Goal: Task Accomplishment & Management: Use online tool/utility

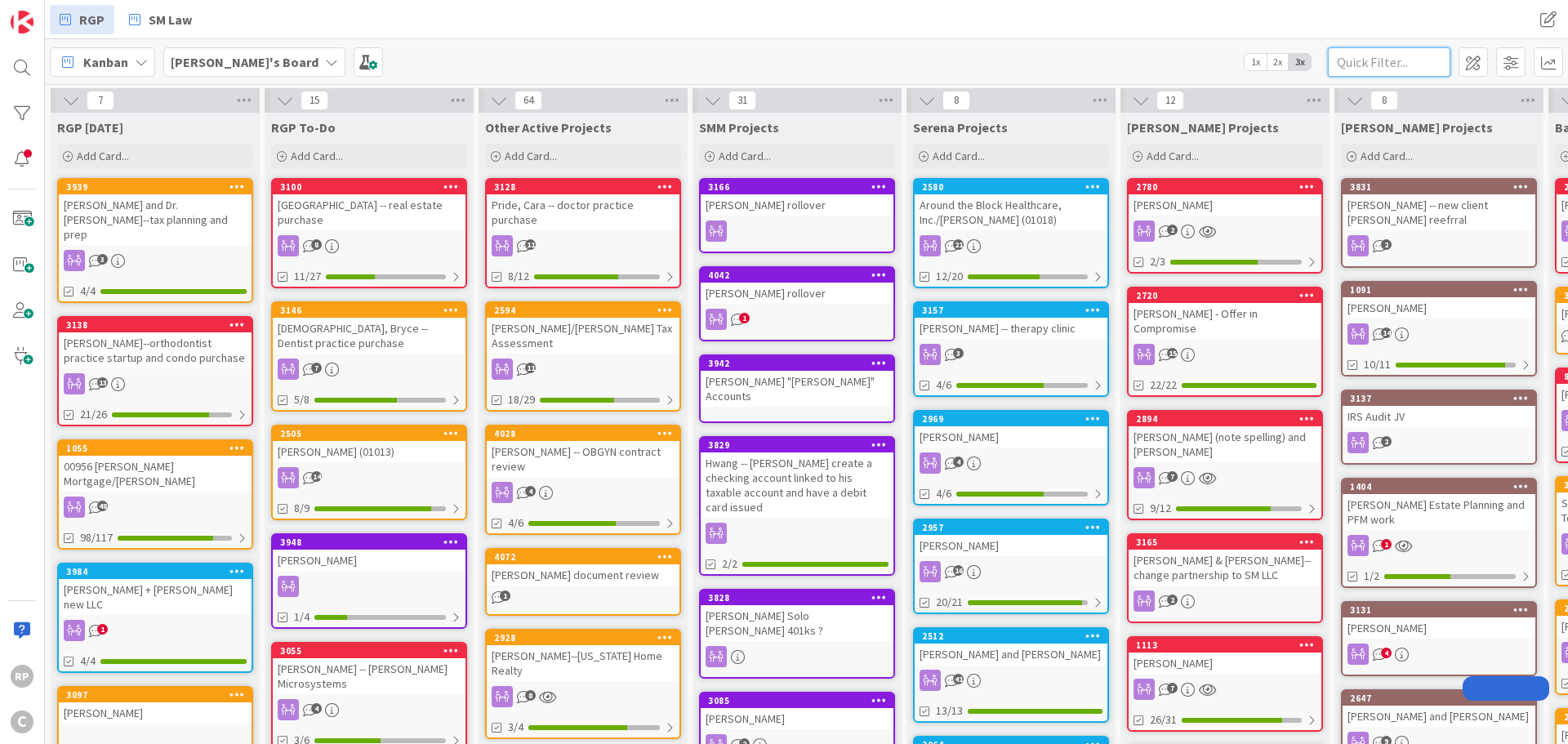
click at [1363, 57] on input "text" at bounding box center [1388, 62] width 122 height 29
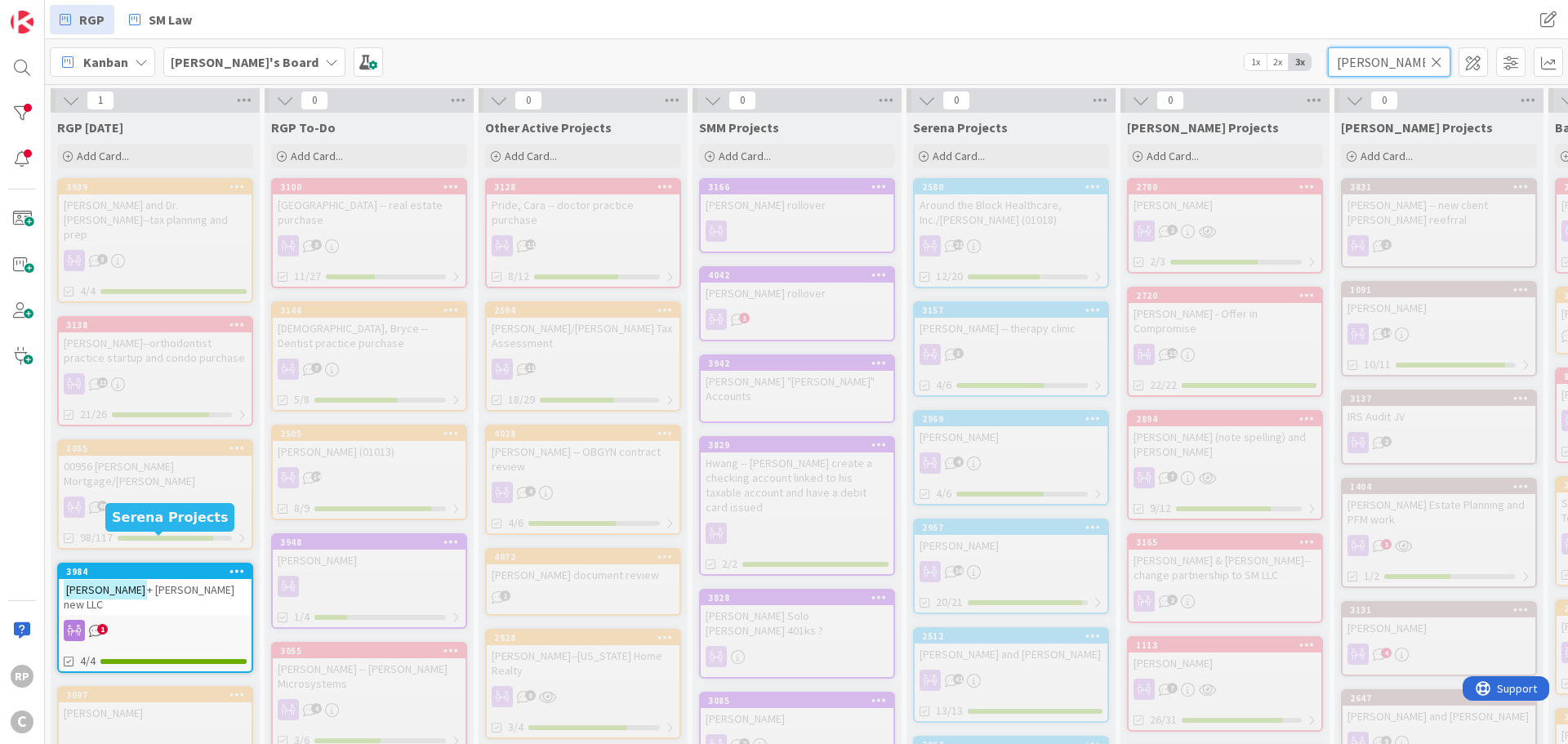
type input "[PERSON_NAME]"
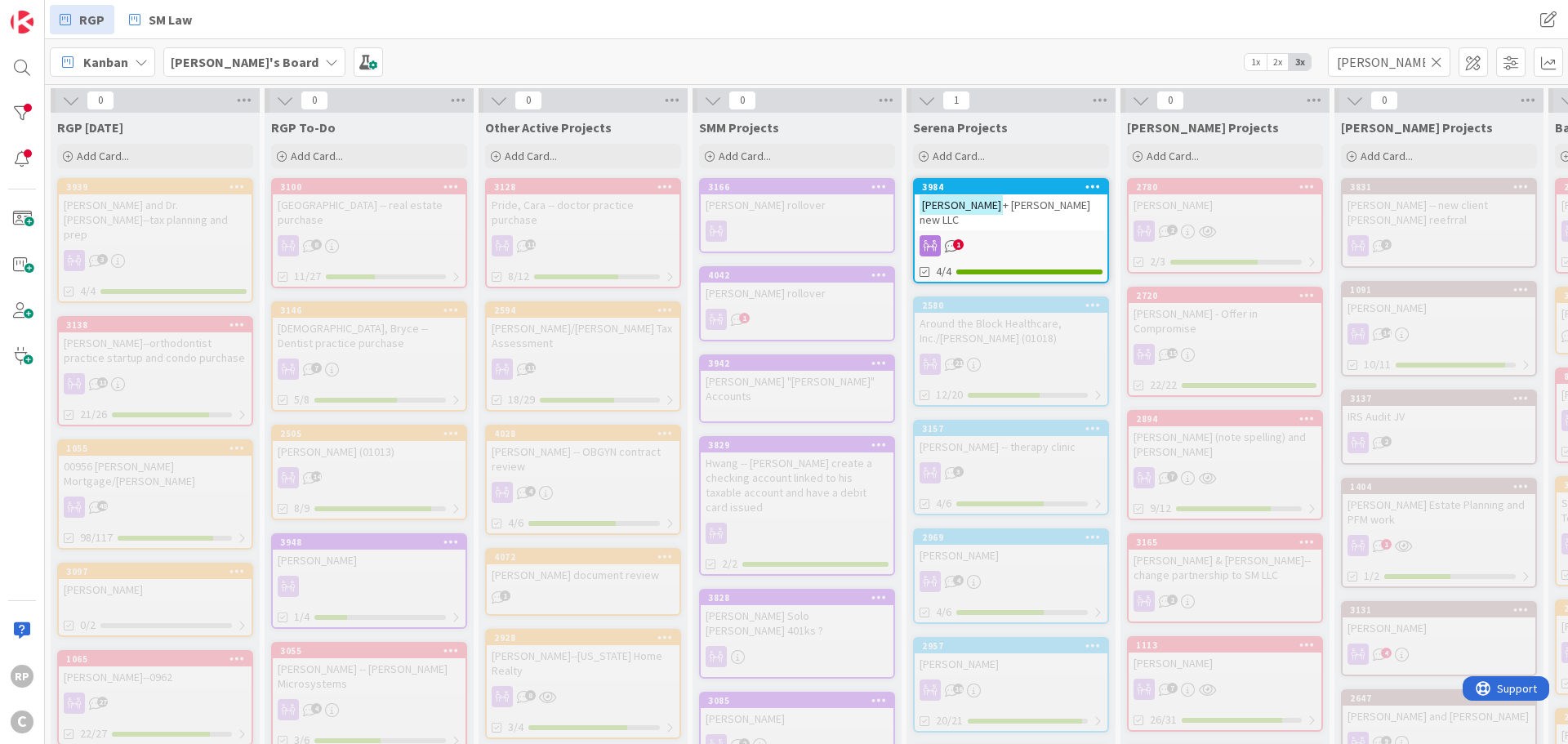
drag, startPoint x: 185, startPoint y: 531, endPoint x: 1011, endPoint y: 207, distance: 887.3
click at [1011, 207] on span "+ [PERSON_NAME] new LLC" at bounding box center [1005, 212] width 170 height 29
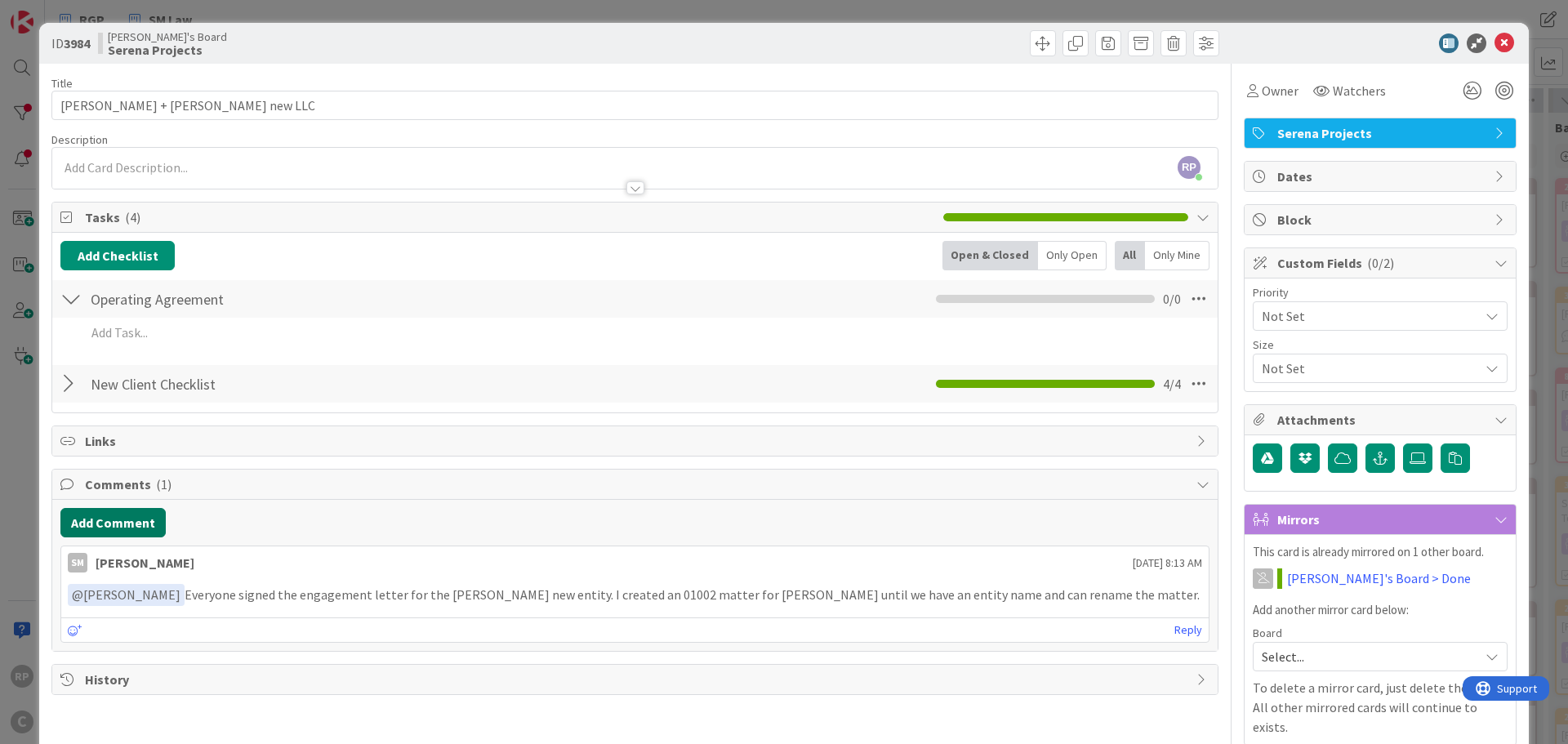
click at [113, 524] on button "Add Comment" at bounding box center [113, 522] width 105 height 29
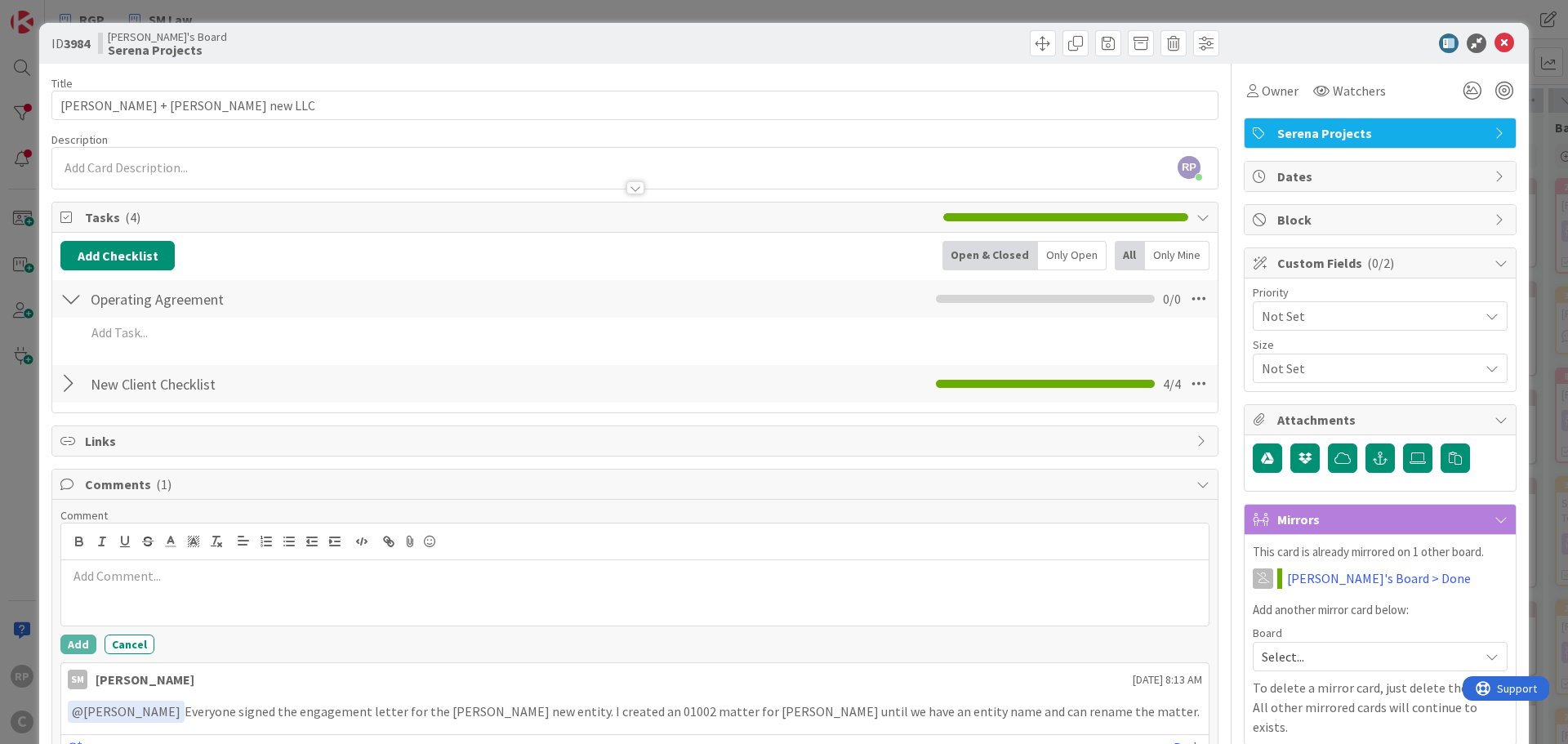
click at [166, 594] on div at bounding box center [635, 593] width 1148 height 65
click at [73, 644] on button "Add" at bounding box center [79, 644] width 36 height 20
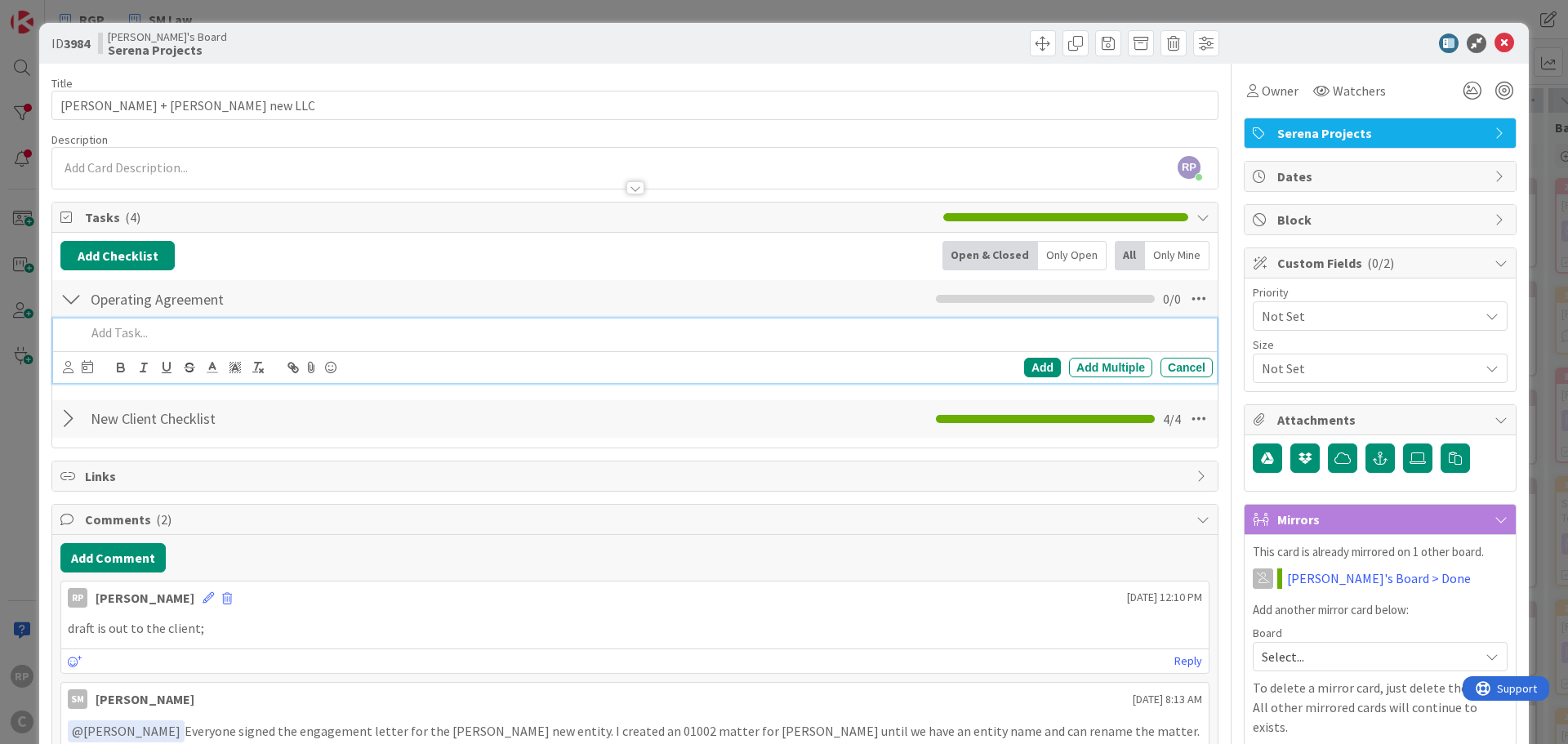
click at [126, 345] on div at bounding box center [646, 332] width 1133 height 28
drag, startPoint x: 98, startPoint y: 330, endPoint x: 110, endPoint y: 343, distance: 17.7
click at [95, 332] on p "SM drafted OA and it is out to the client" at bounding box center [646, 332] width 1120 height 19
click at [1040, 365] on div "Add" at bounding box center [1042, 367] width 37 height 20
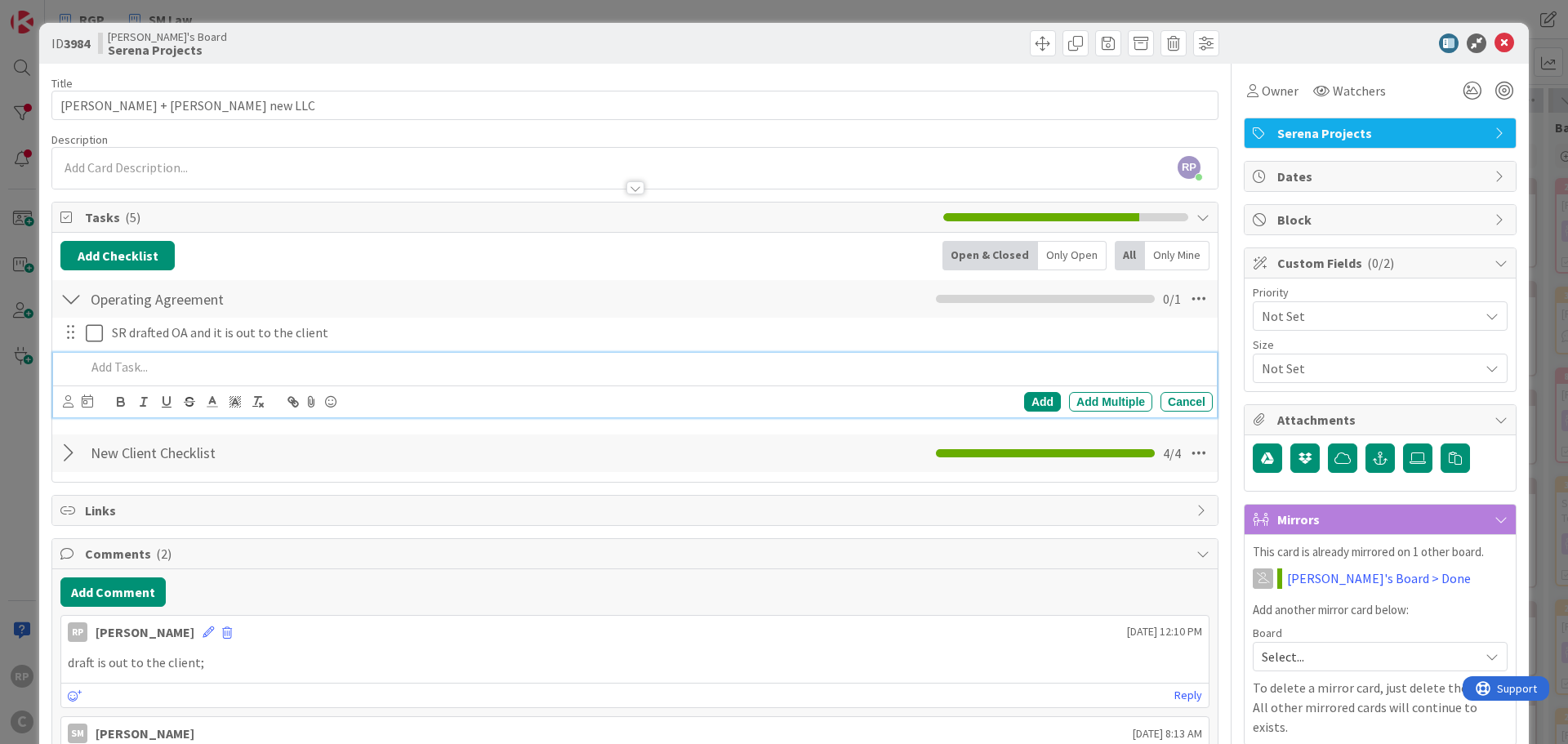
click at [181, 366] on p at bounding box center [646, 367] width 1120 height 19
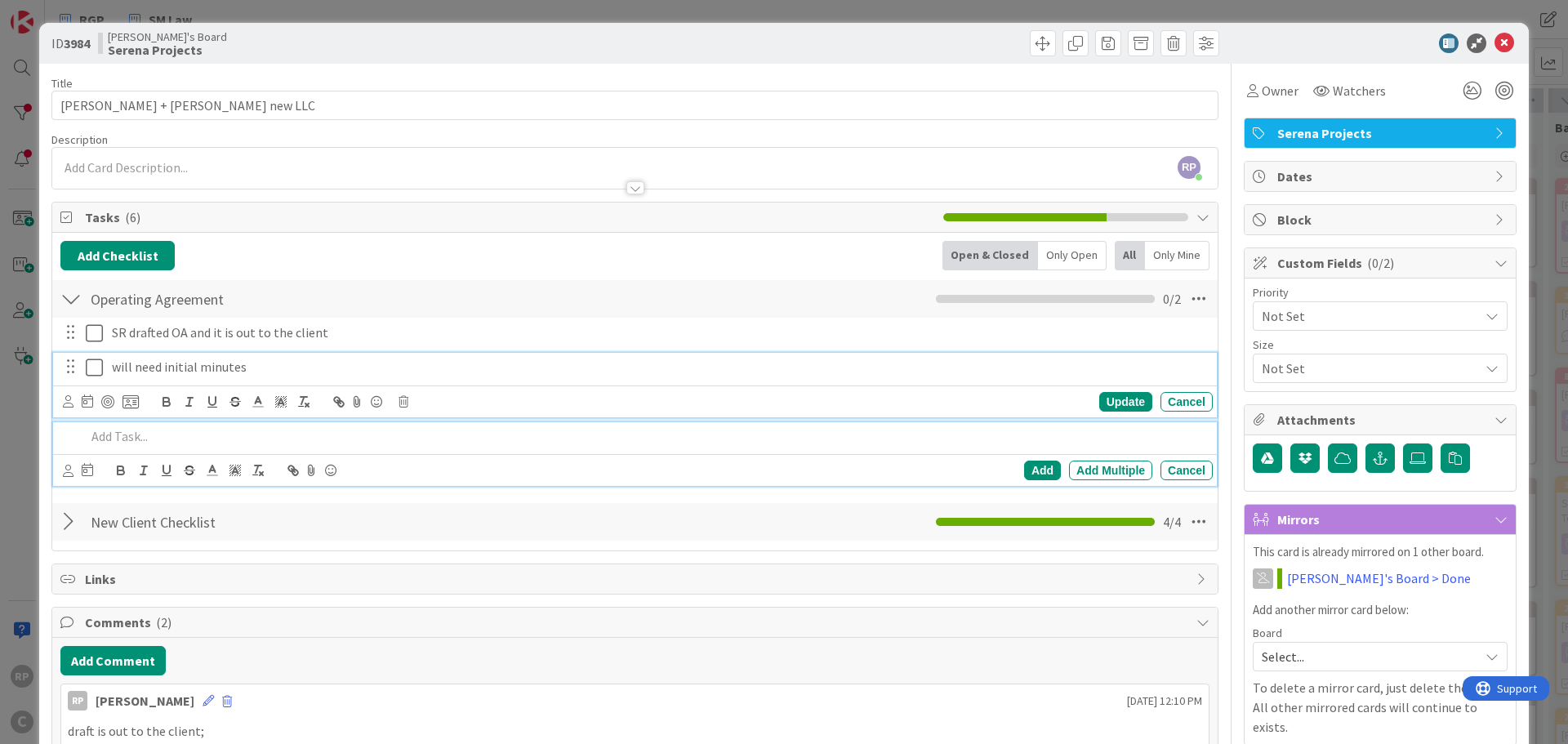
click at [127, 371] on p "will need initial minutes" at bounding box center [659, 367] width 1095 height 19
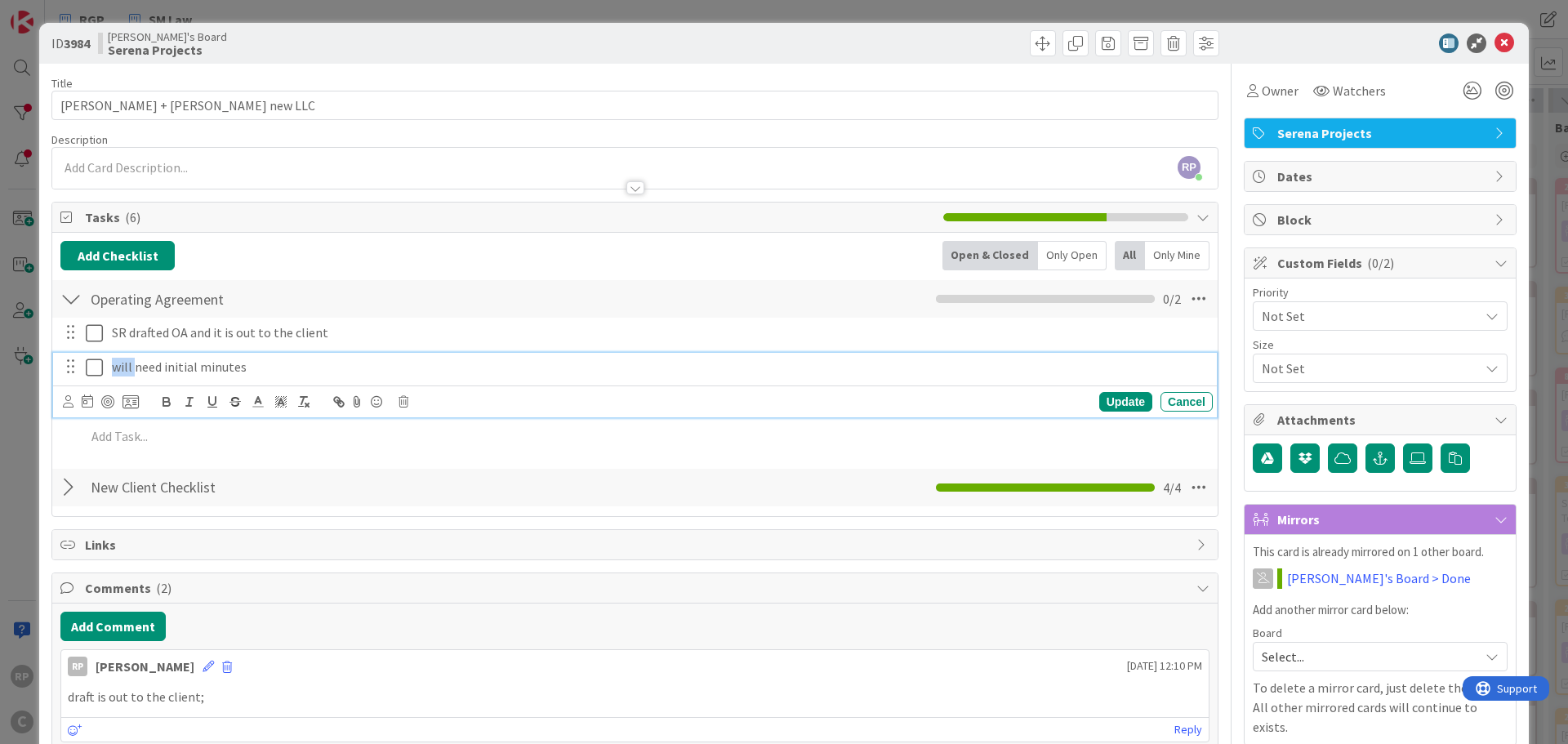
click at [127, 371] on p "will need initial minutes" at bounding box center [659, 367] width 1095 height 19
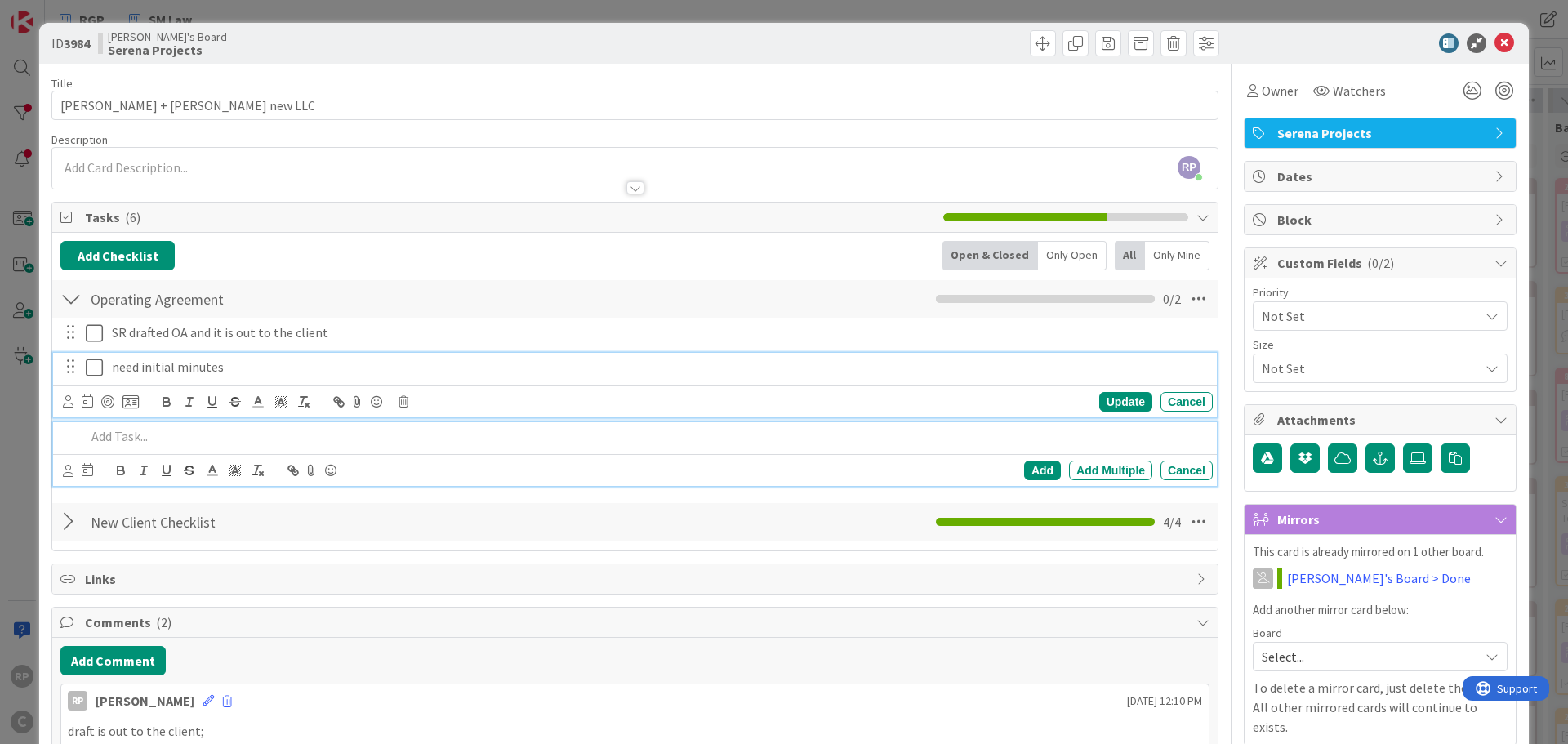
click at [141, 436] on p at bounding box center [646, 436] width 1120 height 19
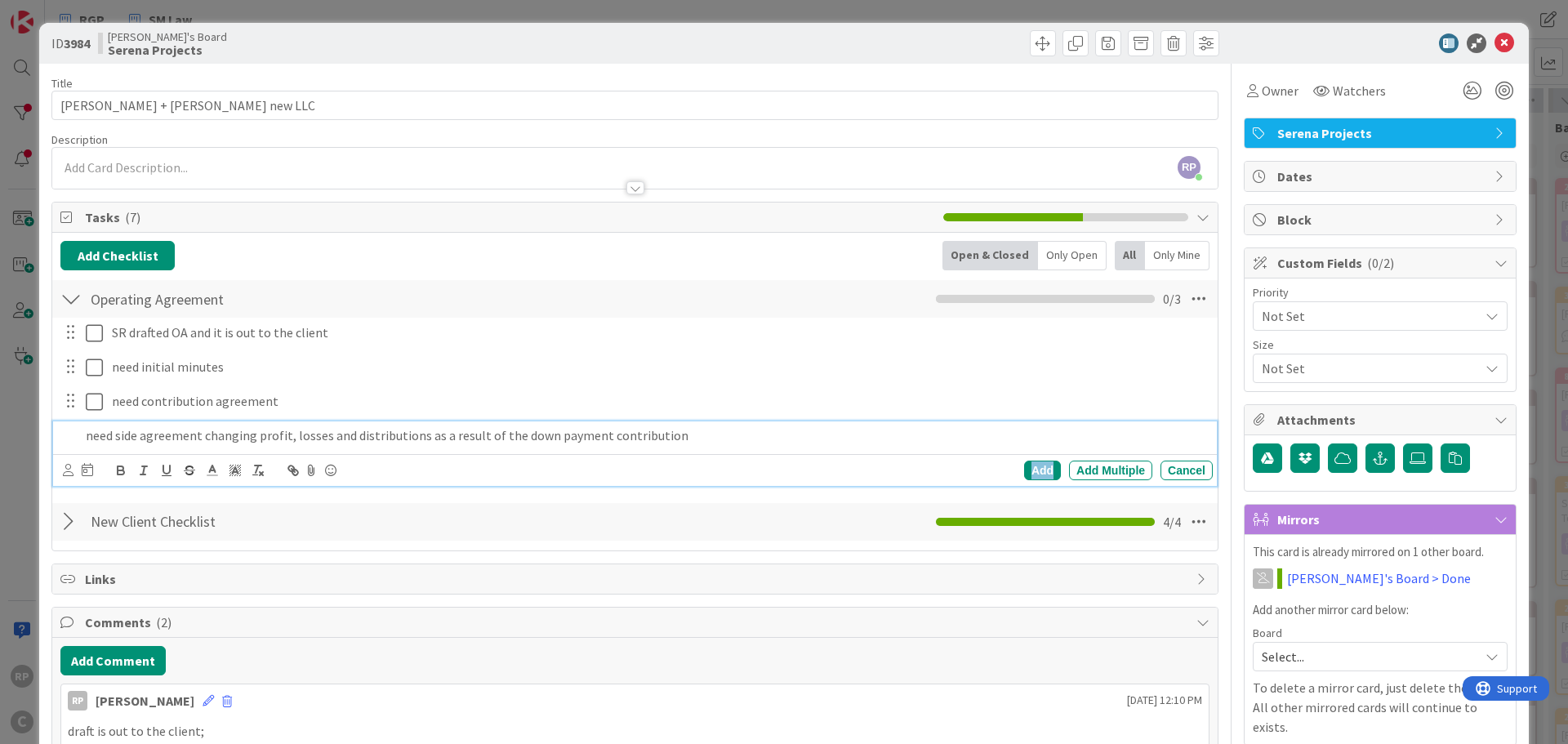
click at [1024, 475] on div "Add" at bounding box center [1042, 469] width 37 height 20
click at [1344, 666] on span "Select..." at bounding box center [1365, 656] width 209 height 23
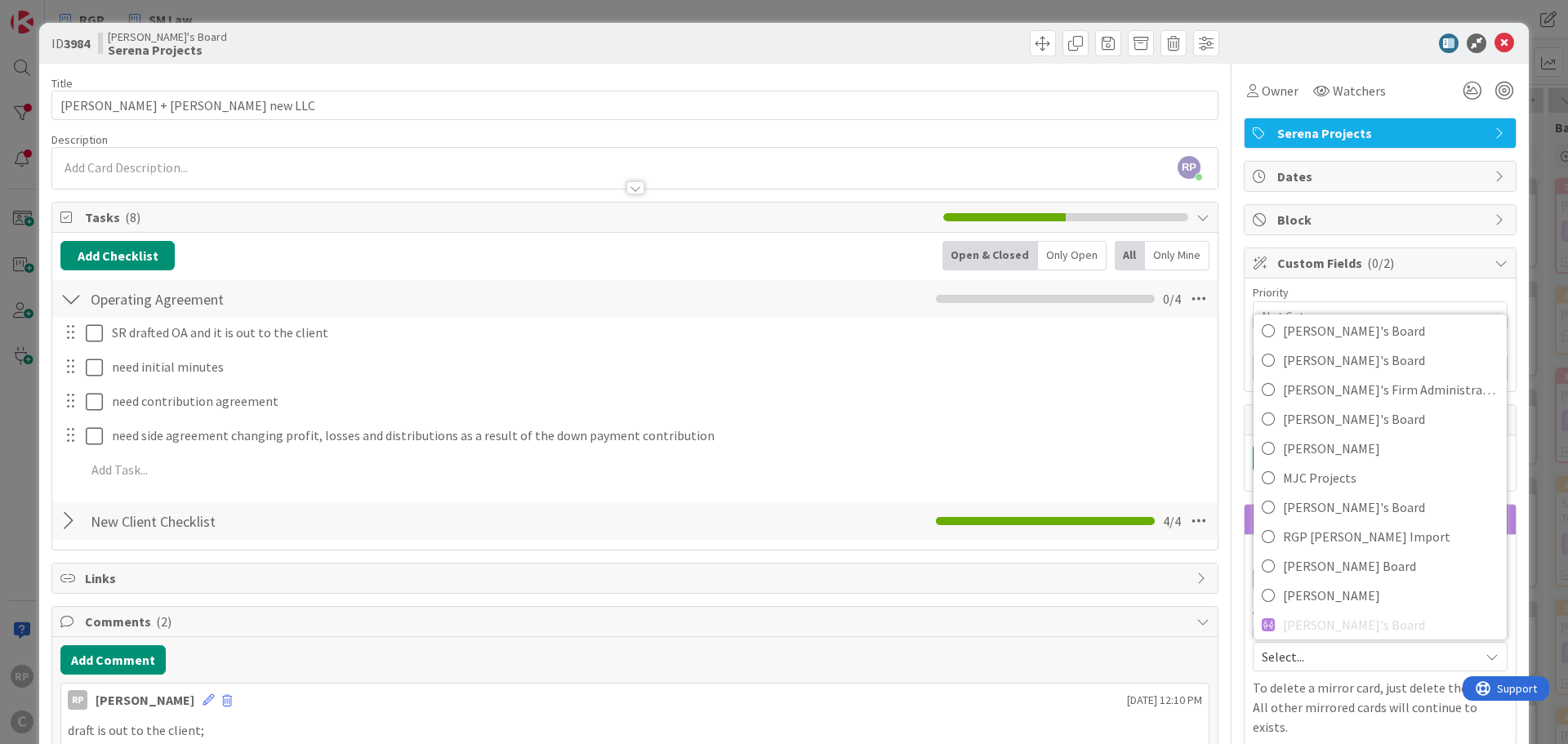
scroll to position [109, 0]
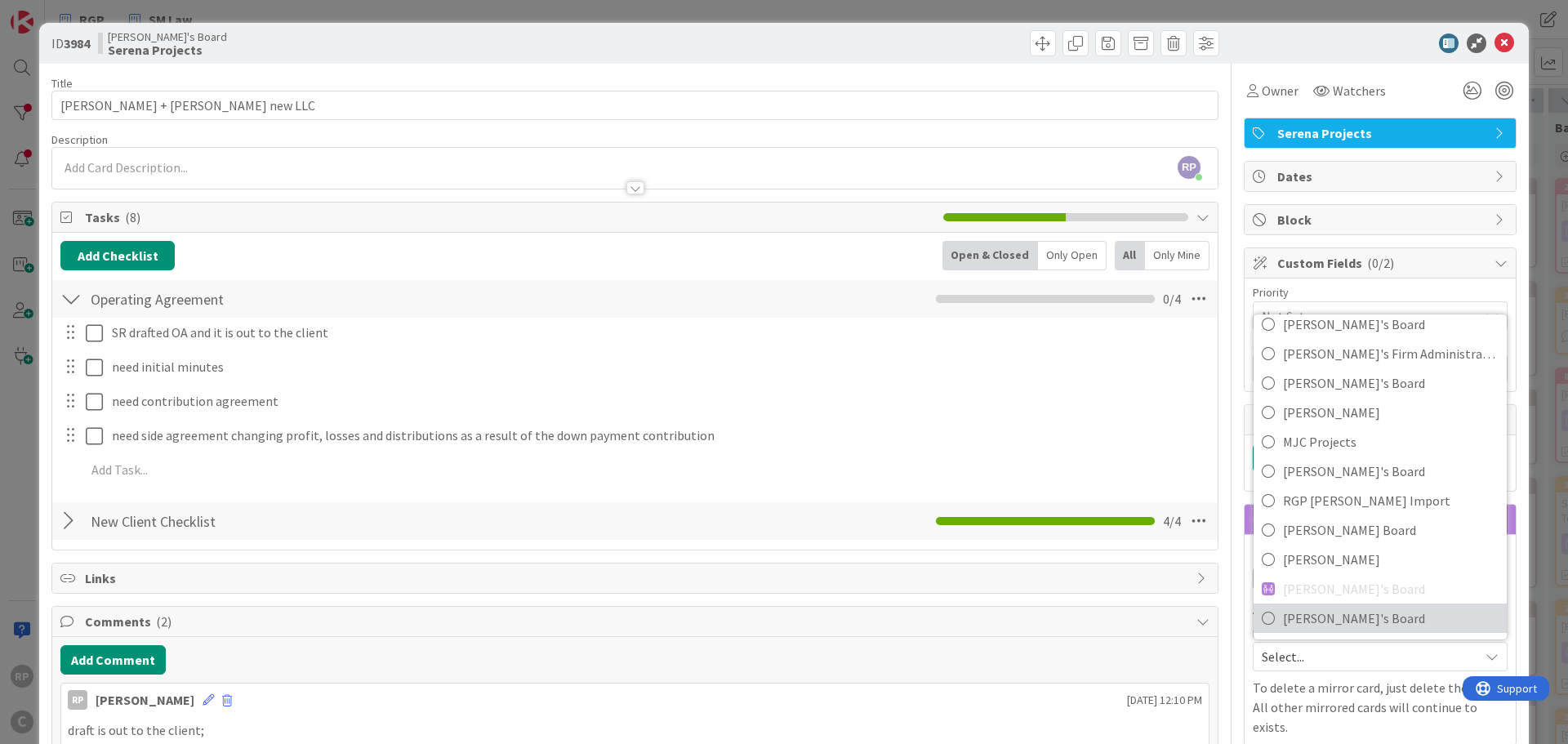
click at [1320, 626] on span "[PERSON_NAME]'s Board" at bounding box center [1391, 618] width 216 height 25
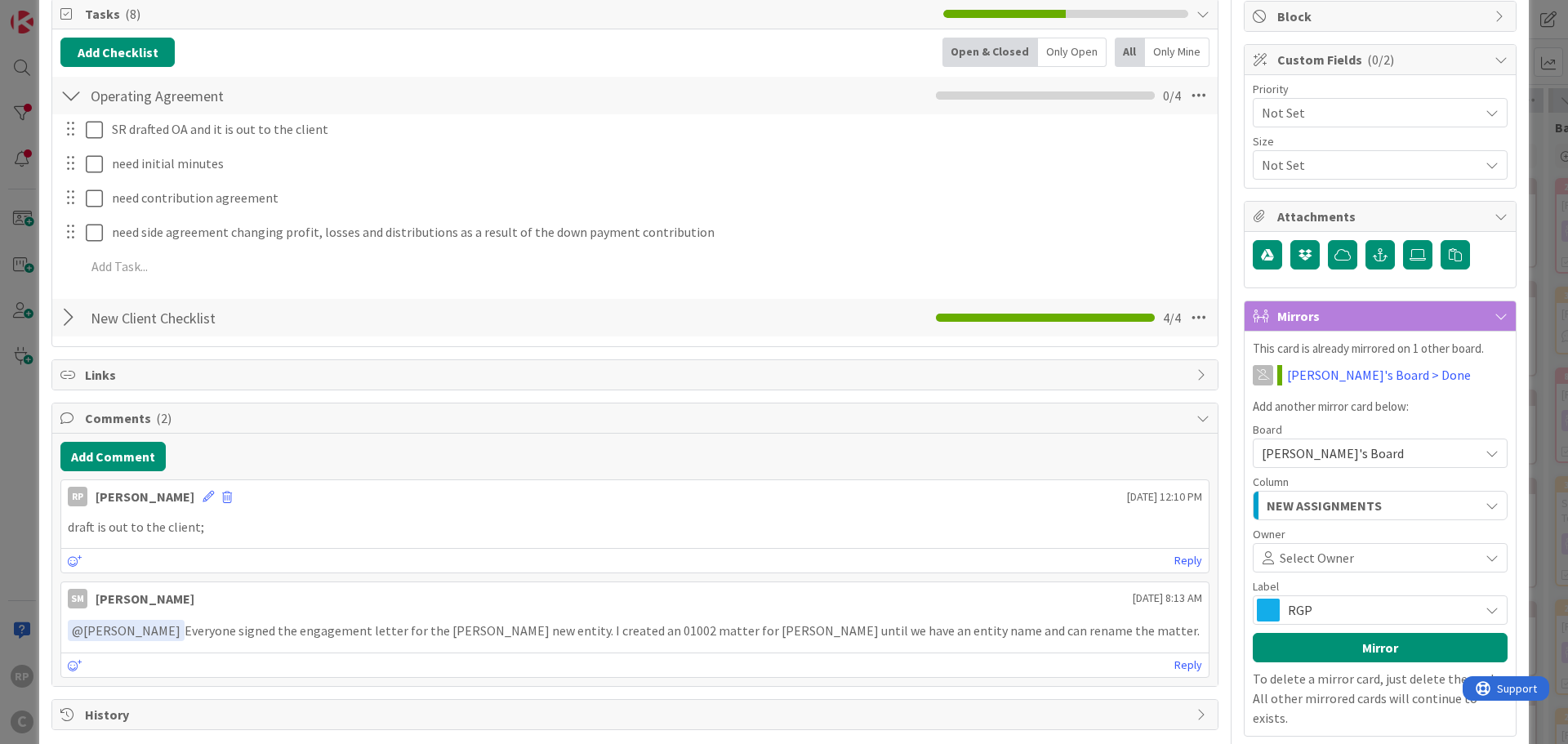
scroll to position [255, 0]
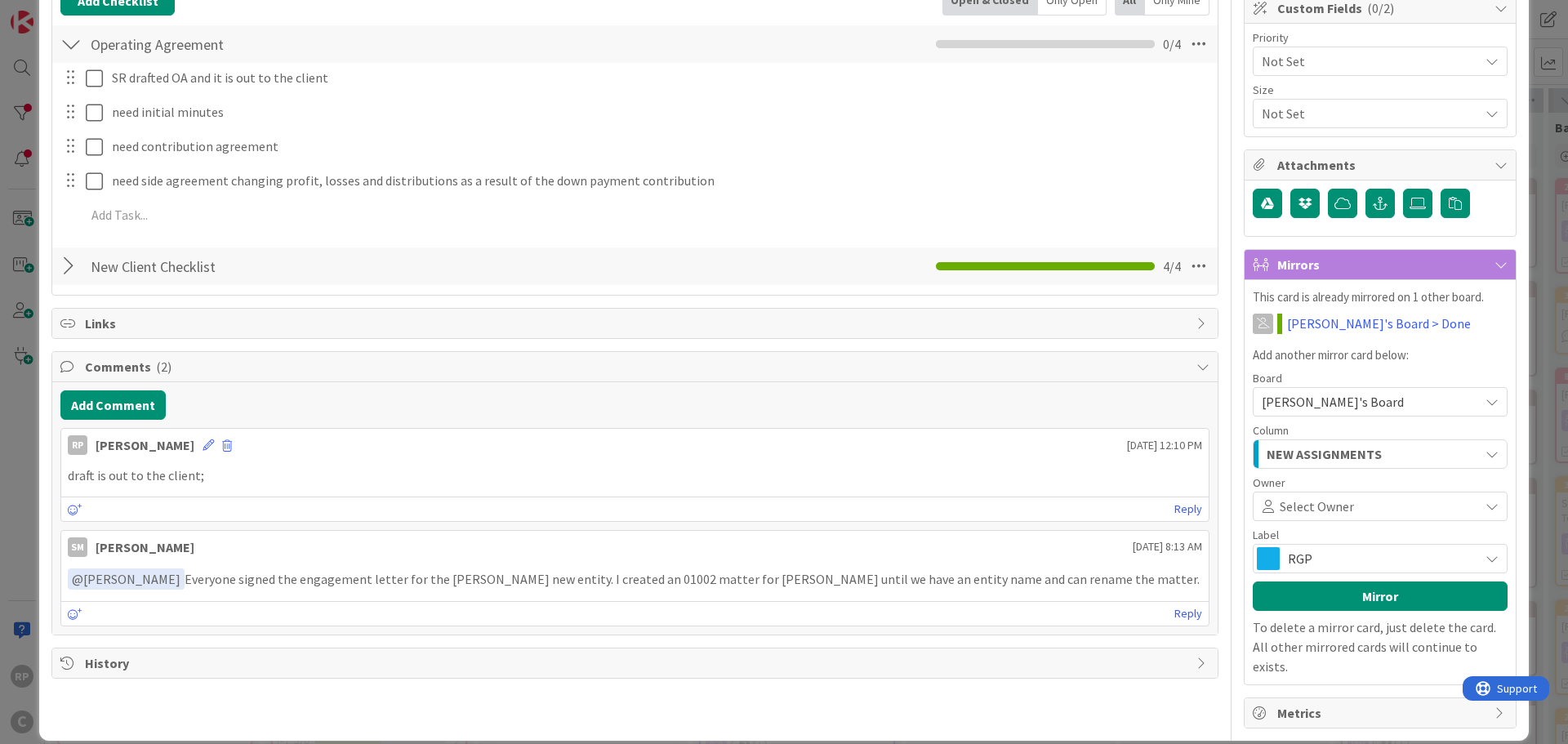
click at [1302, 449] on span "NEW ASSIGNMENTS" at bounding box center [1324, 453] width 116 height 21
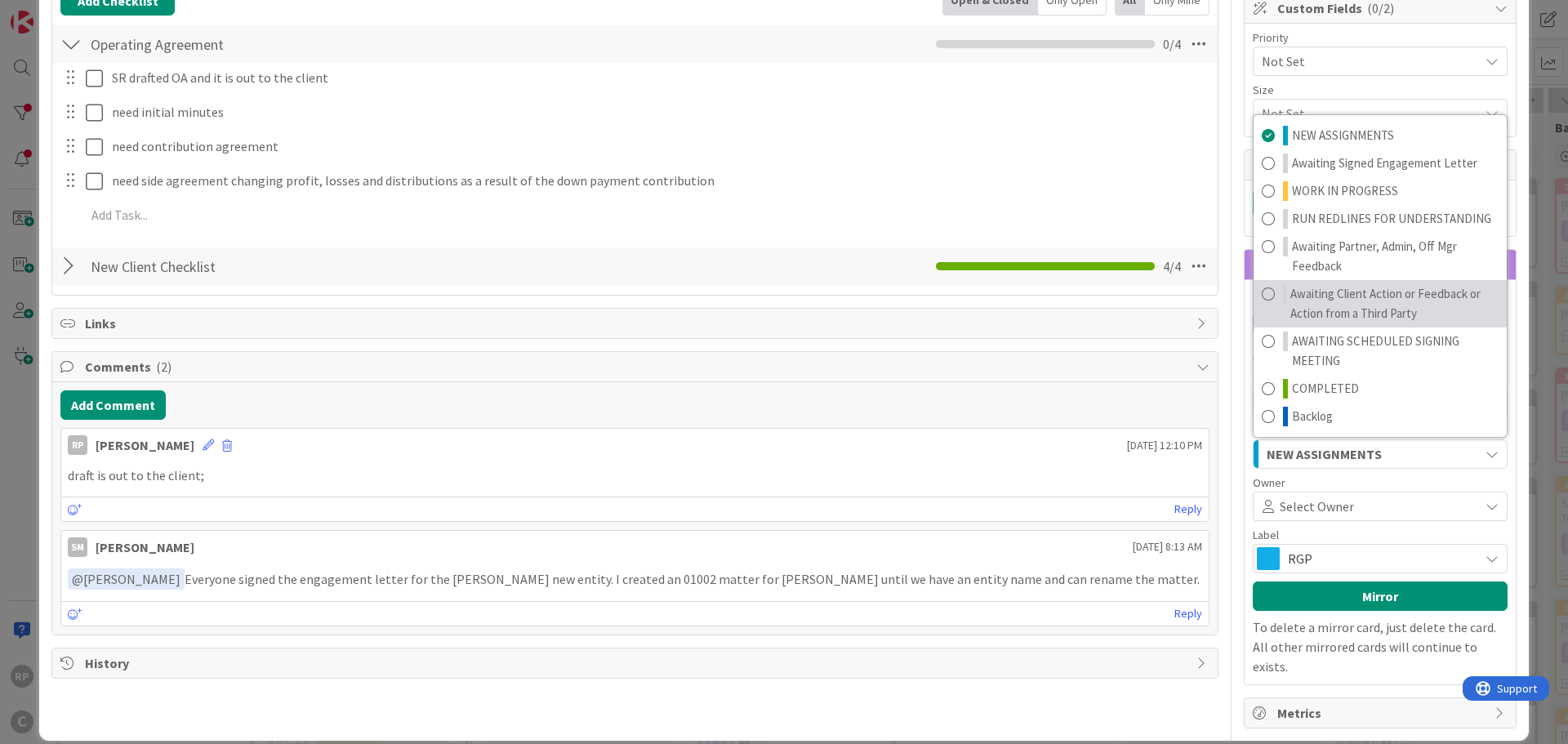
click at [1332, 285] on span "Awaiting Client Action or Feedback or Action from a Third Party" at bounding box center [1394, 303] width 208 height 39
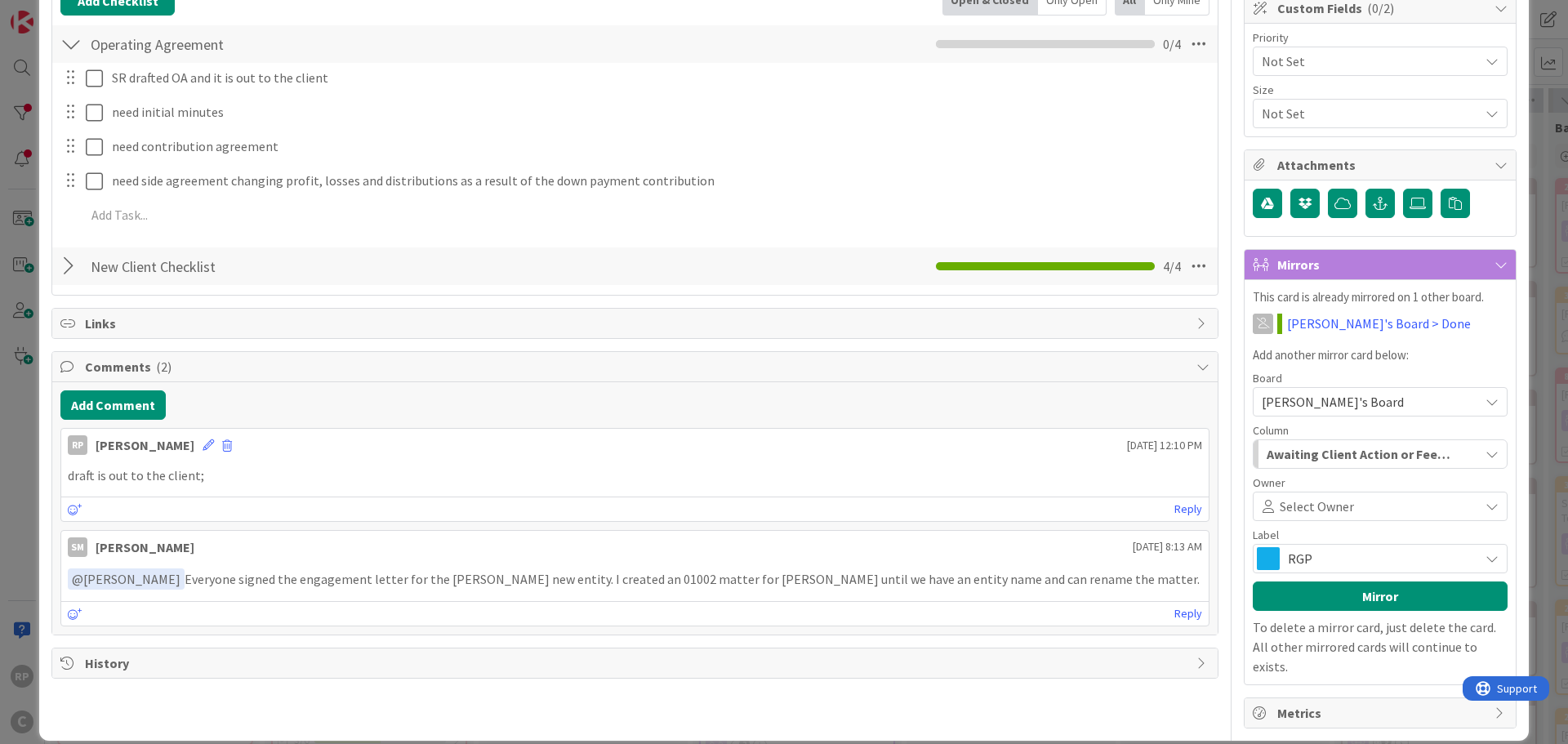
click at [1300, 500] on span "Select Owner" at bounding box center [1316, 505] width 74 height 20
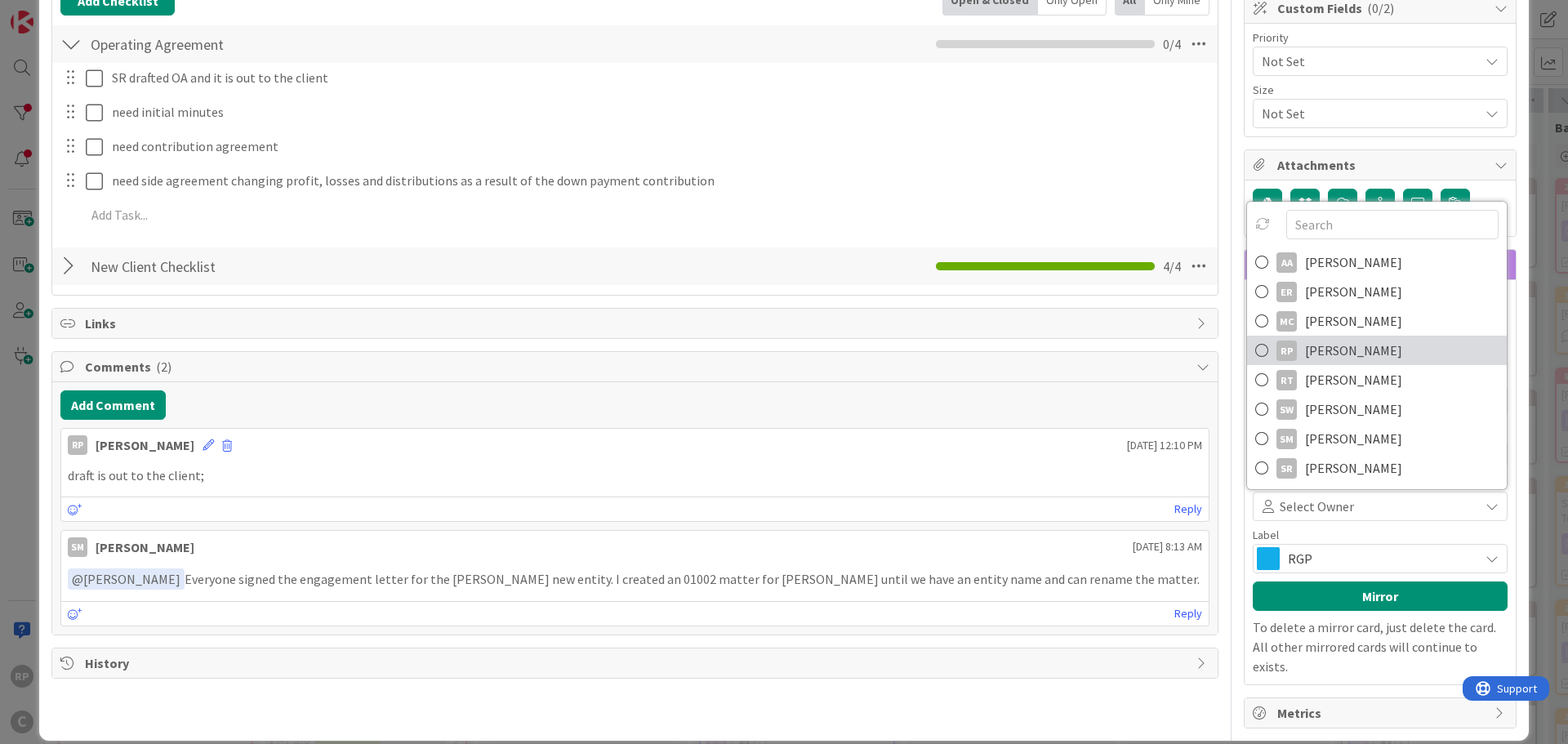
click at [1319, 358] on span "[PERSON_NAME]" at bounding box center [1353, 350] width 98 height 25
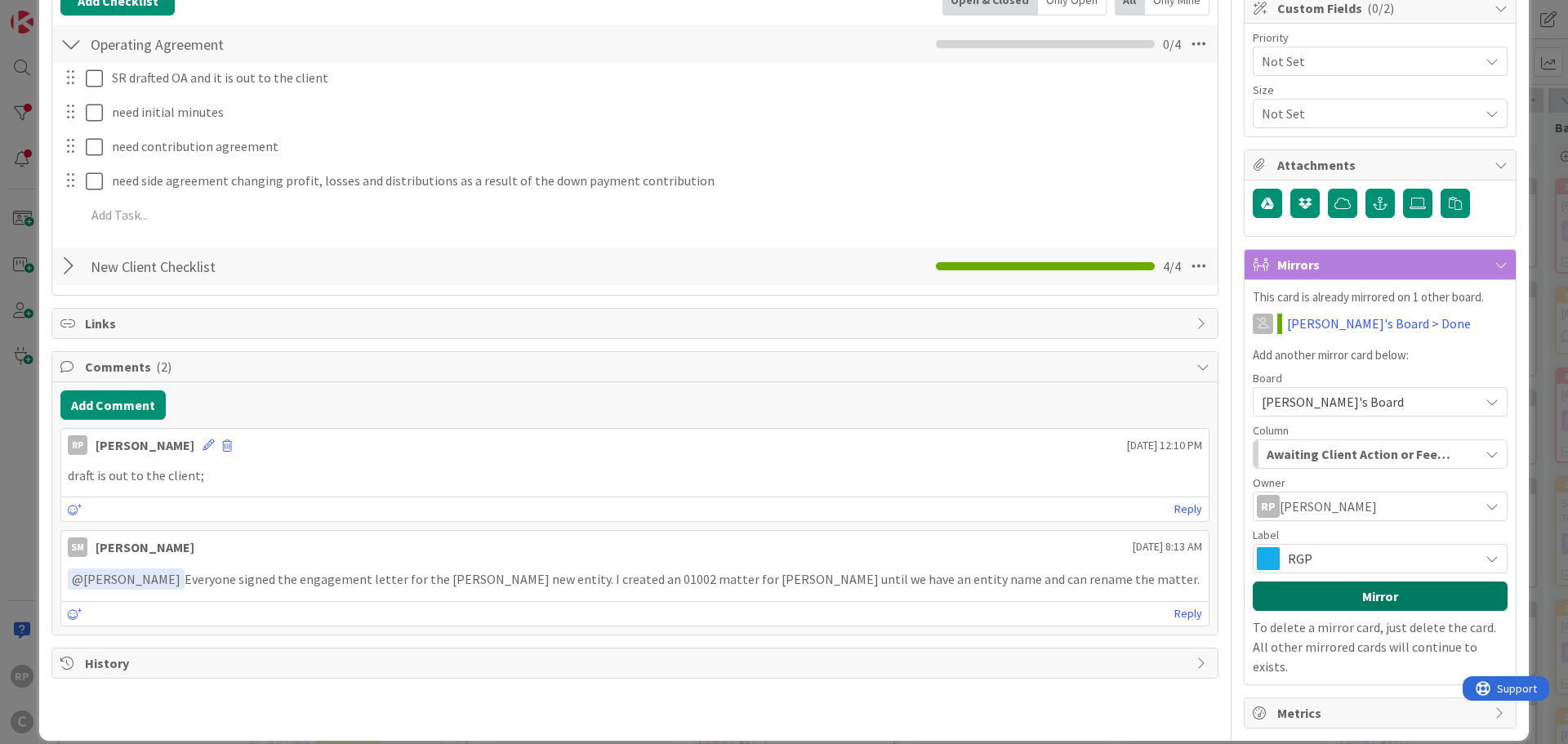
click at [1324, 600] on button "Mirror" at bounding box center [1380, 595] width 255 height 29
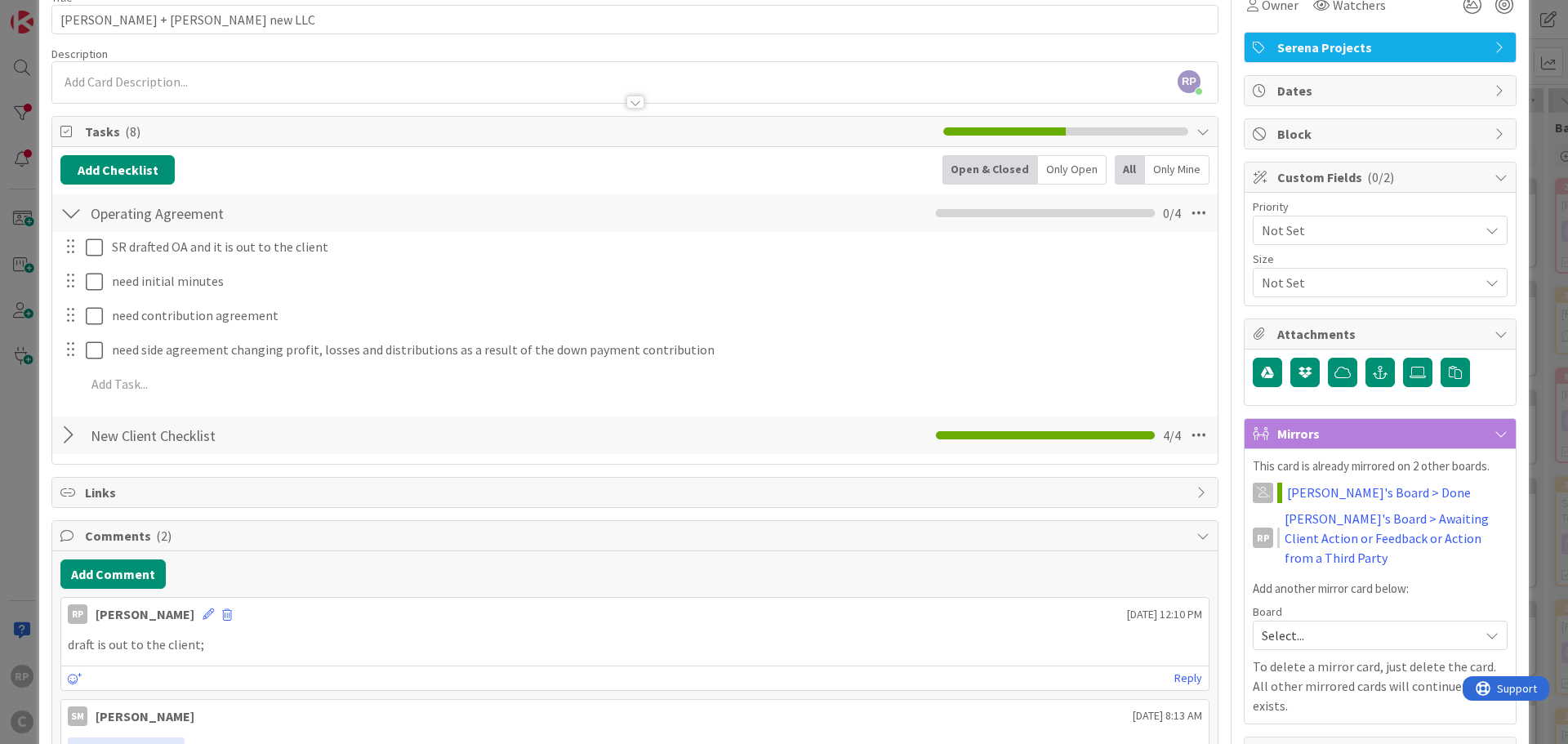
scroll to position [0, 0]
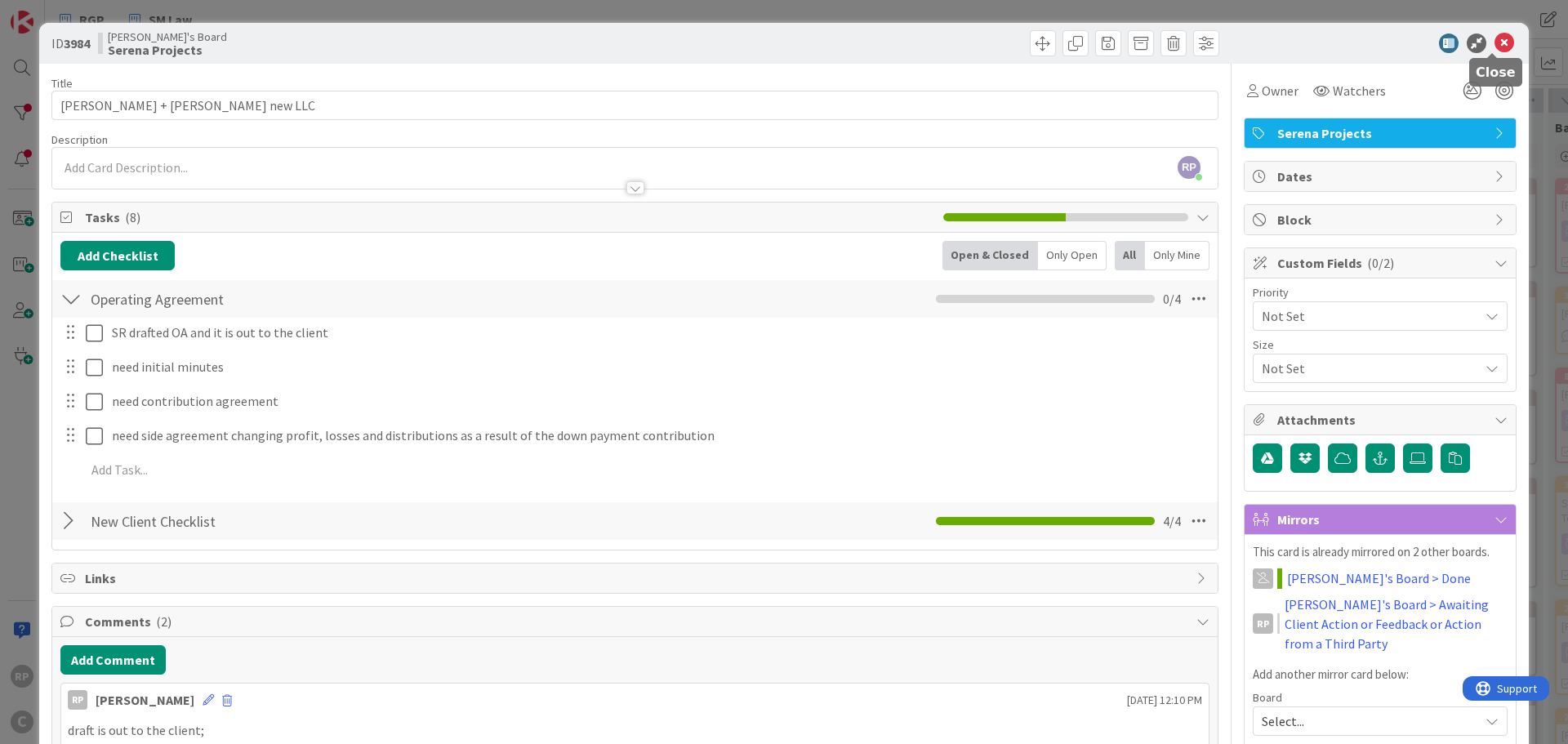
click at [1494, 39] on icon at bounding box center [1504, 43] width 20 height 20
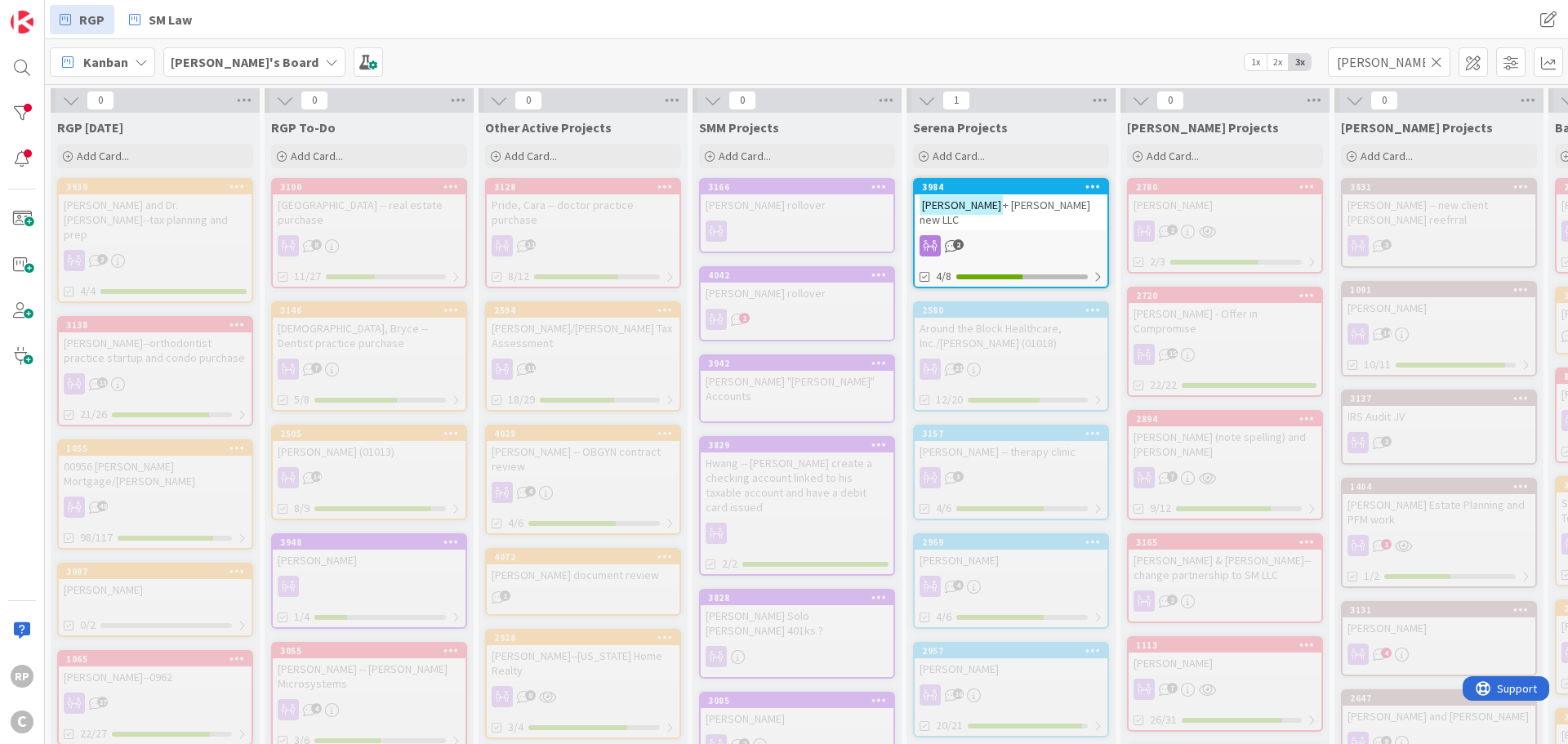
click at [1439, 67] on icon at bounding box center [1436, 62] width 11 height 15
